Goal: Task Accomplishment & Management: Use online tool/utility

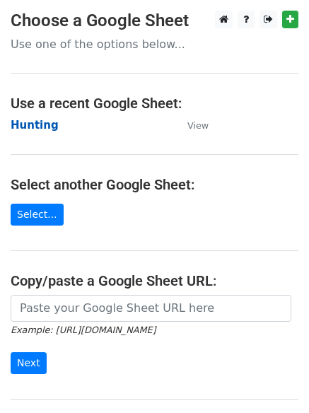
click at [27, 121] on strong "Hunting" at bounding box center [35, 125] width 48 height 13
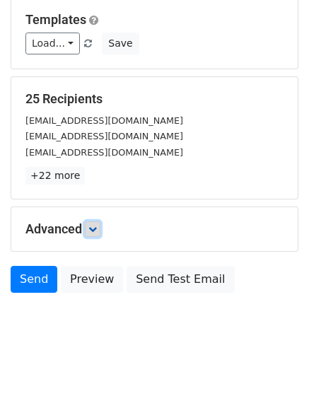
click at [93, 230] on icon at bounding box center [92, 229] width 8 height 8
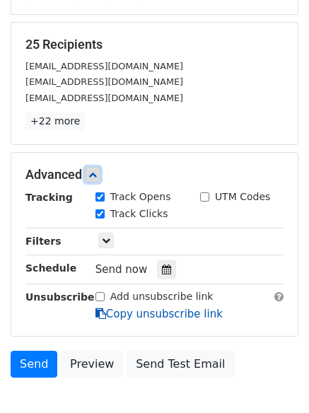
scroll to position [267, 0]
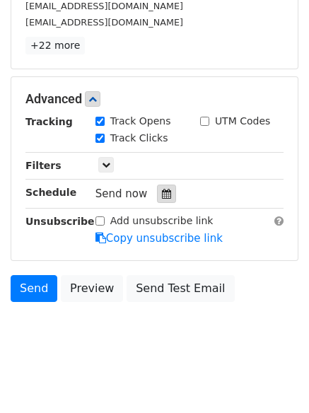
click at [166, 196] on div at bounding box center [166, 194] width 19 height 18
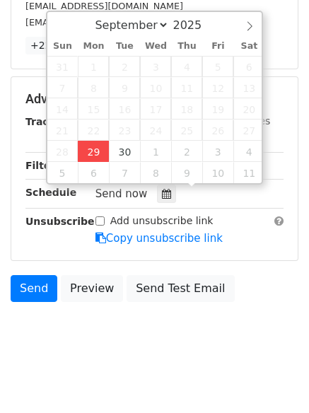
type input "2025-09-29 12:01"
type input "01"
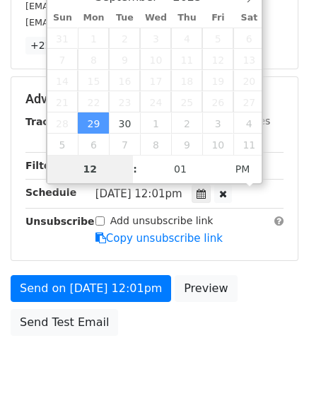
scroll to position [252, 0]
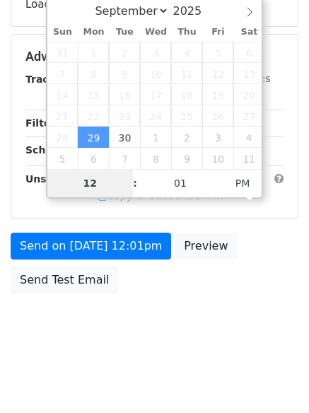
type input "4"
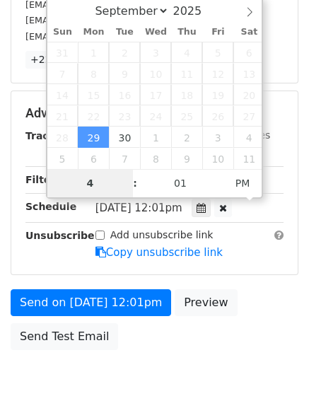
scroll to position [267, 0]
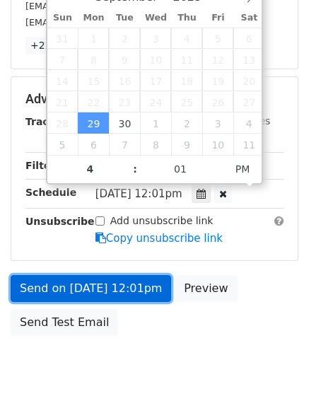
type input "2025-09-29 16:01"
click at [96, 283] on link "Send on Sep 29 at 12:01pm" at bounding box center [91, 288] width 160 height 27
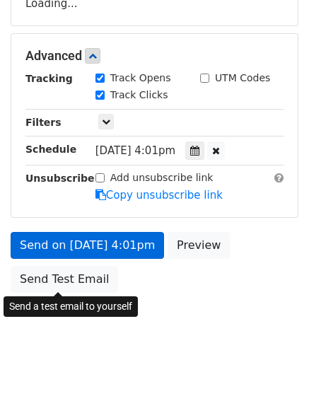
scroll to position [252, 0]
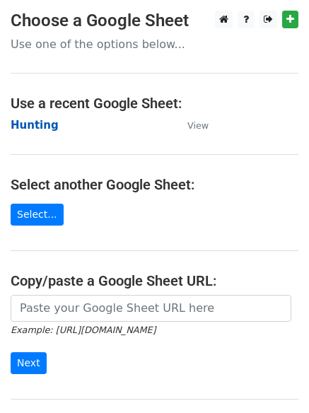
click at [32, 131] on strong "Hunting" at bounding box center [35, 125] width 48 height 13
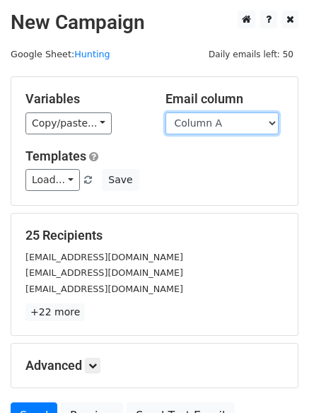
drag, startPoint x: 0, startPoint y: 0, endPoint x: 199, endPoint y: 129, distance: 237.3
click at [199, 129] on select "Column A Column B Column C Column D Column E Column F" at bounding box center [221, 123] width 113 height 22
select select "Column B"
click at [165, 112] on select "Column A Column B Column C Column D Column E Column F" at bounding box center [221, 123] width 113 height 22
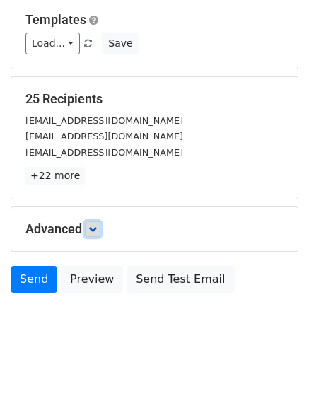
click at [97, 235] on link at bounding box center [93, 229] width 16 height 16
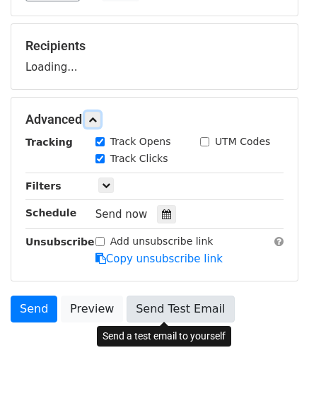
scroll to position [218, 0]
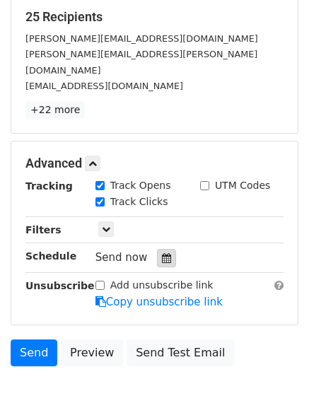
click at [161, 250] on div at bounding box center [166, 258] width 19 height 18
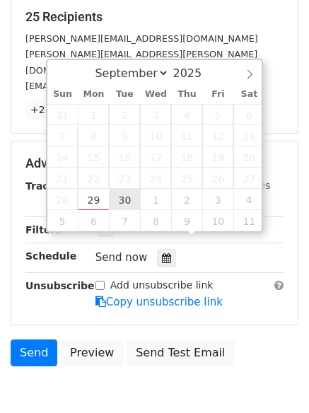
type input "2025-09-30 12:00"
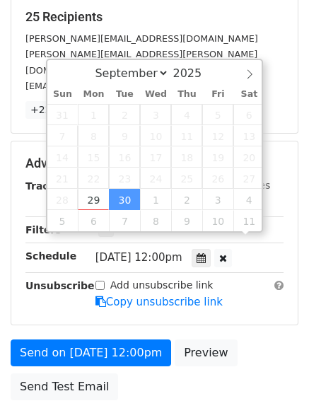
scroll to position [1, 0]
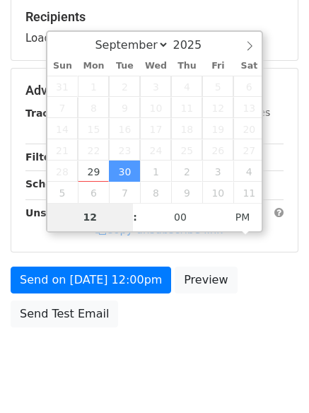
type input "5"
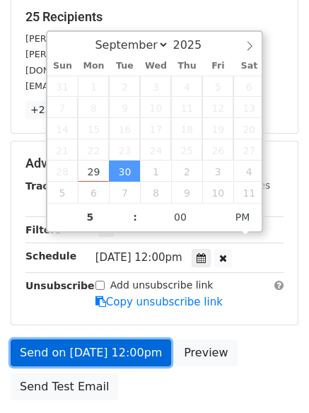
type input "2025-09-30 17:00"
click at [103, 339] on link "Send on Sep 30 at 12:00pm" at bounding box center [91, 352] width 160 height 27
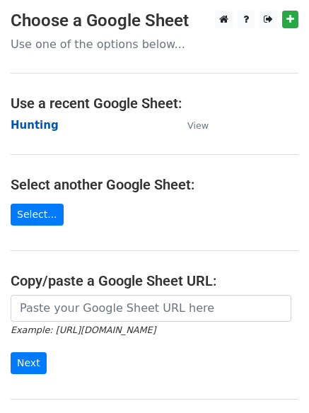
click at [36, 124] on strong "Hunting" at bounding box center [35, 125] width 48 height 13
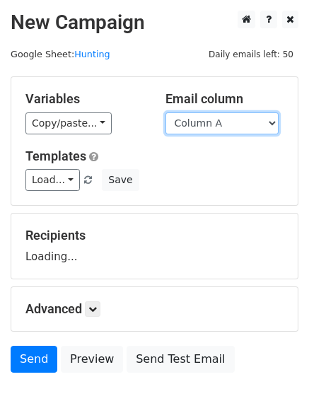
drag, startPoint x: 0, startPoint y: 0, endPoint x: 199, endPoint y: 125, distance: 235.4
click at [199, 125] on select "Column A Column B Column C Column D Column E Column F" at bounding box center [221, 123] width 113 height 22
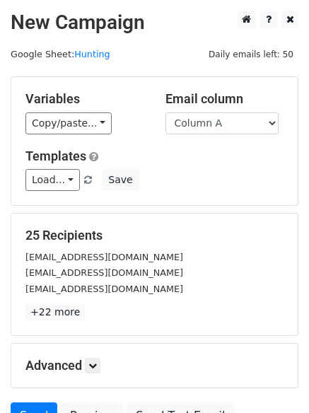
click at [199, 193] on div "Variables Copy/paste... {{Column A}} {{Column B}} {{Column C}} {{Column D}} {{C…" at bounding box center [154, 141] width 286 height 128
click at [199, 130] on select "Column A Column B Column C Column D Column E Column F" at bounding box center [221, 123] width 113 height 22
select select "Column C"
click at [165, 112] on select "Column A Column B Column C Column D Column E Column F" at bounding box center [221, 123] width 113 height 22
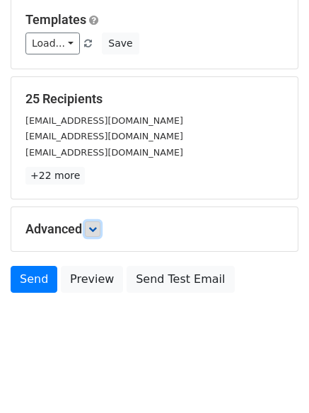
click at [98, 223] on link at bounding box center [93, 229] width 16 height 16
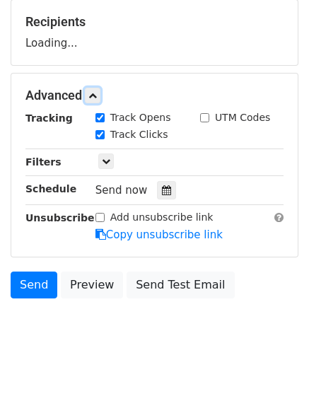
scroll to position [215, 0]
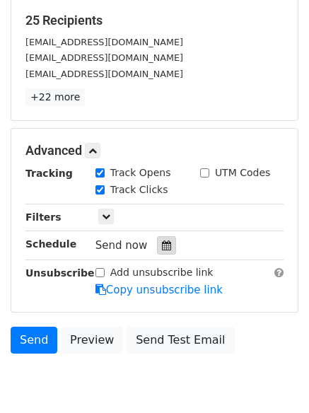
click at [163, 243] on icon at bounding box center [166, 245] width 9 height 10
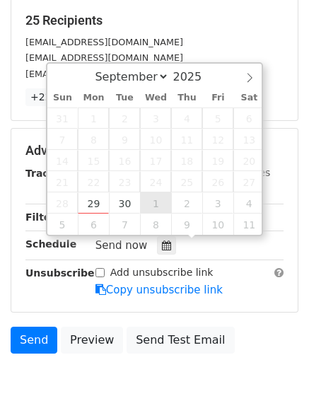
type input "2025-10-01 12:00"
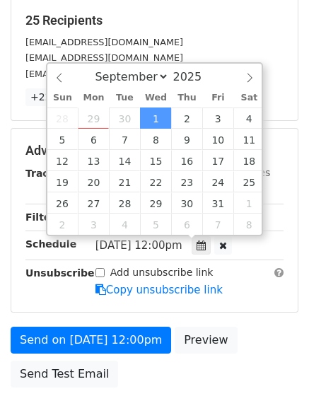
select select "9"
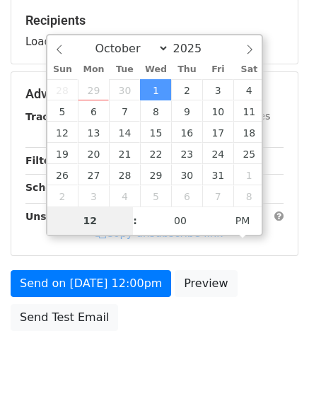
type input "6"
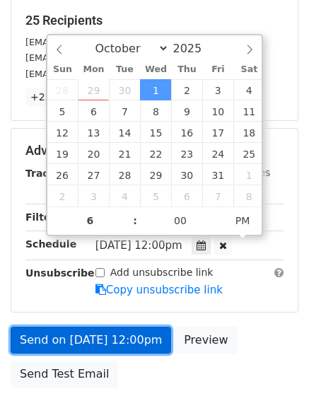
type input "2025-10-01 18:00"
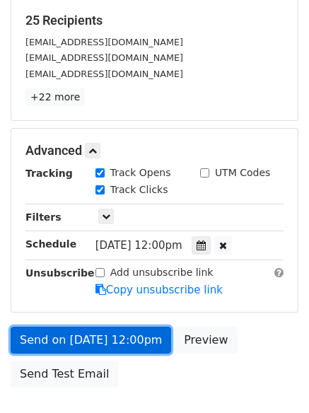
click at [103, 347] on link "Send on Oct 1 at 12:00pm" at bounding box center [91, 340] width 160 height 27
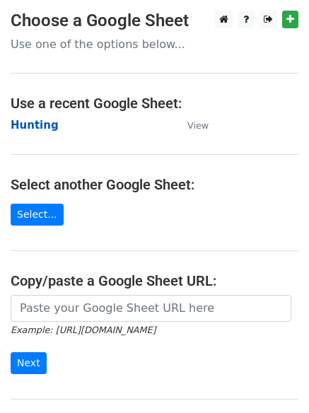
click at [32, 122] on strong "Hunting" at bounding box center [35, 125] width 48 height 13
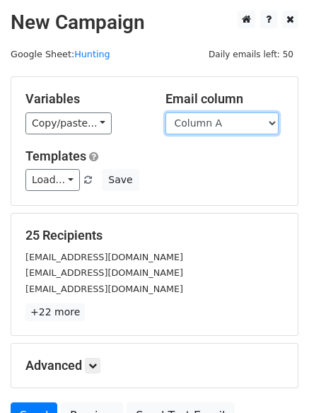
click at [232, 128] on select "Column A Column B Column C Column D Column E Column F" at bounding box center [221, 123] width 113 height 22
select select "Column D"
click at [165, 112] on select "Column A Column B Column C Column D Column E Column F" at bounding box center [221, 123] width 113 height 22
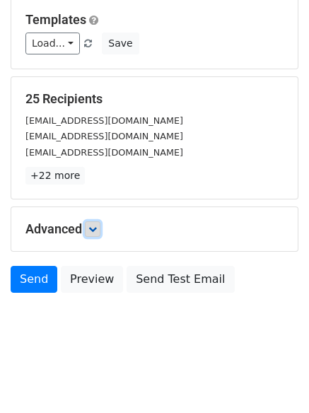
click at [95, 232] on icon at bounding box center [92, 229] width 8 height 8
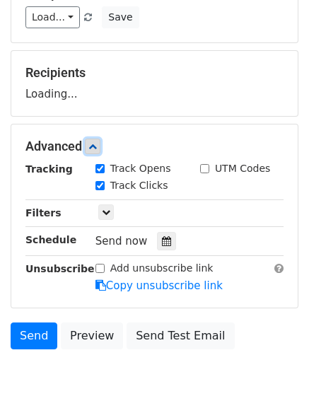
scroll to position [212, 0]
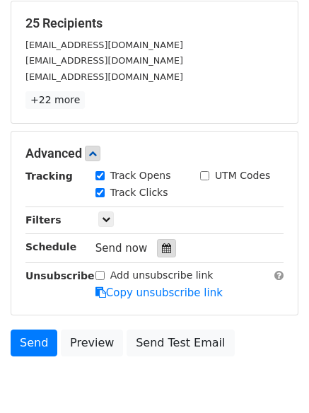
click at [162, 251] on icon at bounding box center [166, 248] width 9 height 10
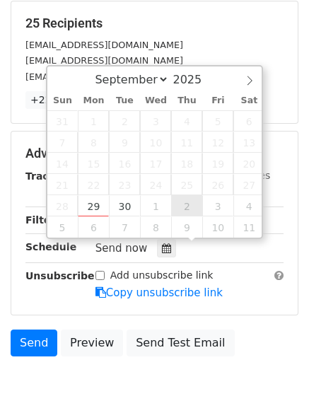
type input "2025-10-02 12:00"
select select "9"
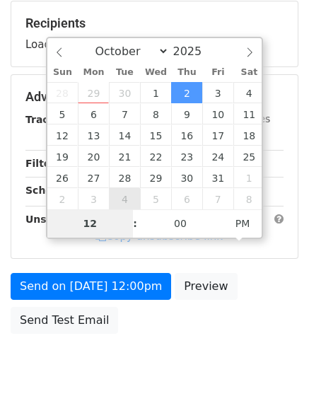
type input "7"
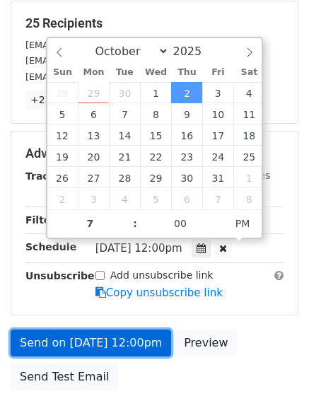
type input "2025-10-02 19:00"
click at [110, 338] on link "Send on Oct 2 at 12:00pm" at bounding box center [91, 342] width 160 height 27
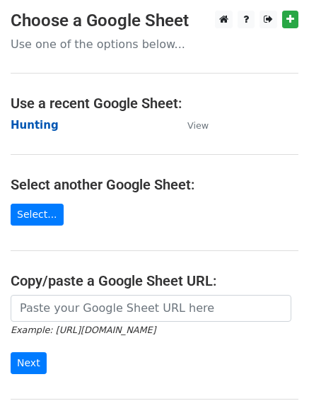
click at [31, 123] on strong "Hunting" at bounding box center [35, 125] width 48 height 13
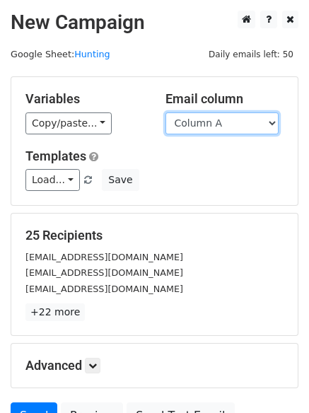
drag, startPoint x: 0, startPoint y: 0, endPoint x: 239, endPoint y: 130, distance: 272.1
click at [239, 130] on select "Column A Column B Column C Column D Column E Column F" at bounding box center [221, 123] width 113 height 22
select select "Column E"
click at [165, 112] on select "Column A Column B Column C Column D Column E Column F" at bounding box center [221, 123] width 113 height 22
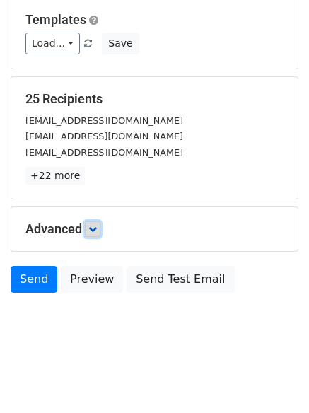
click at [90, 230] on link at bounding box center [93, 229] width 16 height 16
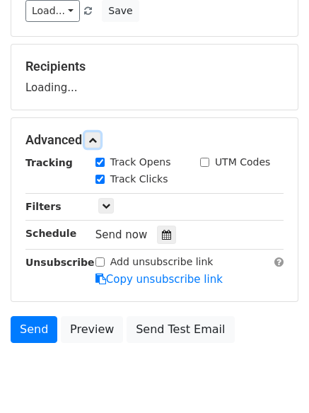
scroll to position [218, 0]
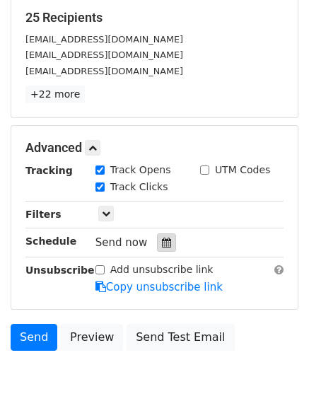
click at [166, 250] on div at bounding box center [166, 242] width 19 height 18
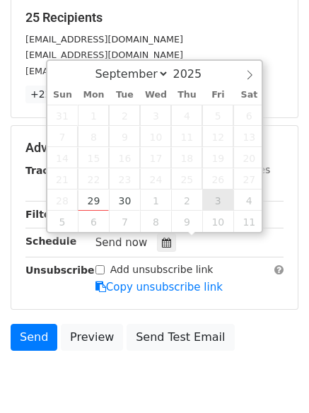
type input "2025-10-03 12:00"
select select "9"
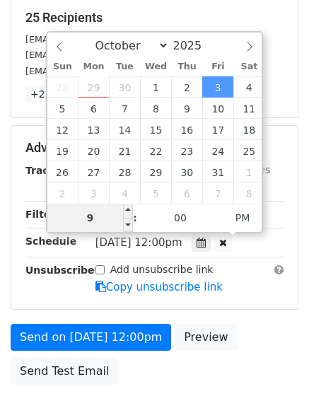
click at [91, 207] on input "9" at bounding box center [90, 218] width 86 height 28
type input "8"
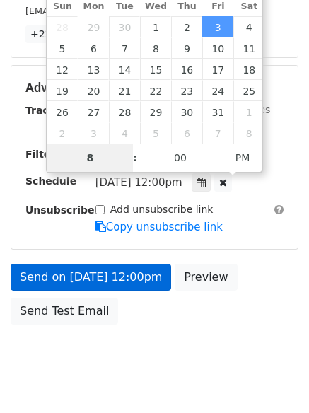
scroll to position [309, 0]
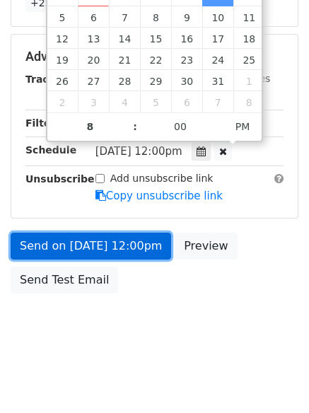
type input "2025-10-03 20:00"
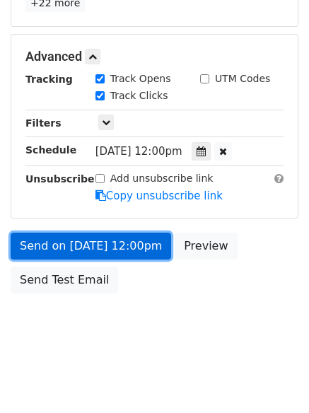
click at [90, 245] on link "Send on Oct 3 at 12:00pm" at bounding box center [91, 246] width 160 height 27
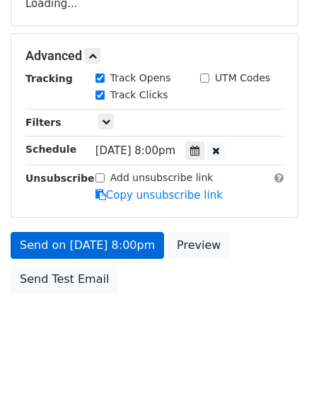
scroll to position [252, 0]
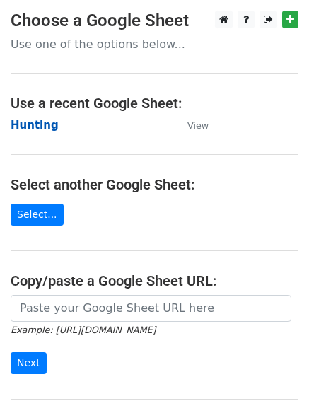
click at [37, 129] on strong "Hunting" at bounding box center [35, 125] width 48 height 13
click at [35, 120] on strong "Hunting" at bounding box center [35, 125] width 48 height 13
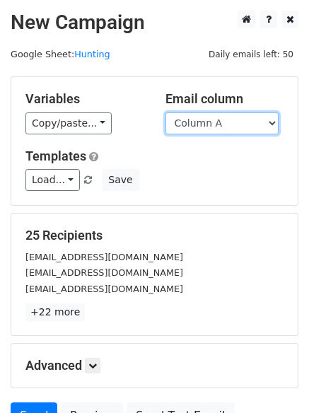
click at [191, 132] on select "Column A Column B Column C Column D Column E Column F" at bounding box center [221, 123] width 113 height 22
select select "Column F"
click at [165, 112] on select "Column A Column B Column C Column D Column E Column F" at bounding box center [221, 123] width 113 height 22
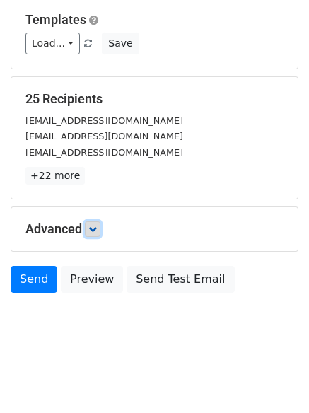
click at [100, 229] on link at bounding box center [93, 229] width 16 height 16
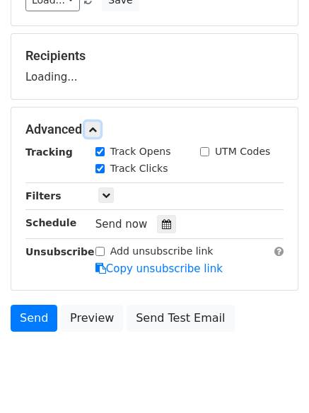
scroll to position [218, 0]
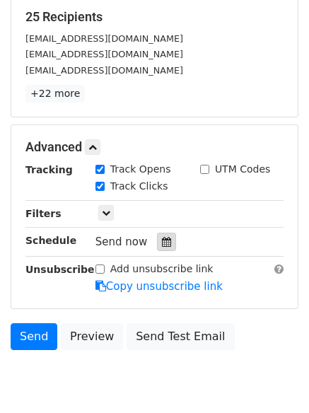
click at [162, 245] on icon at bounding box center [166, 242] width 9 height 10
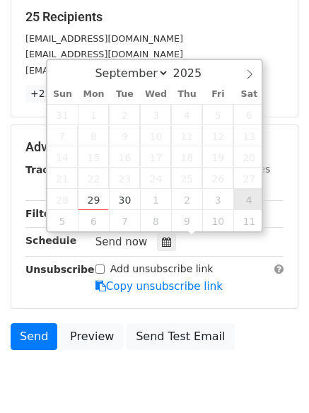
type input "2025-10-04 12:00"
select select "9"
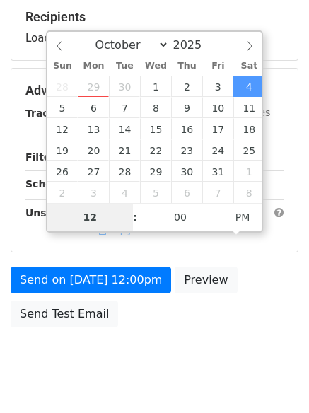
type input "9"
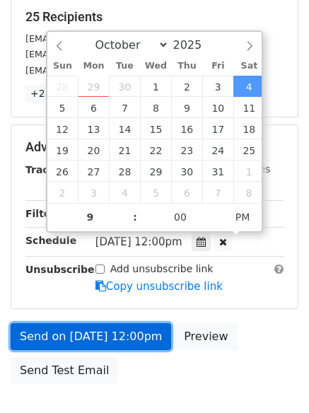
type input "2025-10-04 21:00"
click at [101, 328] on link "Send on Oct 4 at 12:00pm" at bounding box center [91, 336] width 160 height 27
